Goal: Transaction & Acquisition: Download file/media

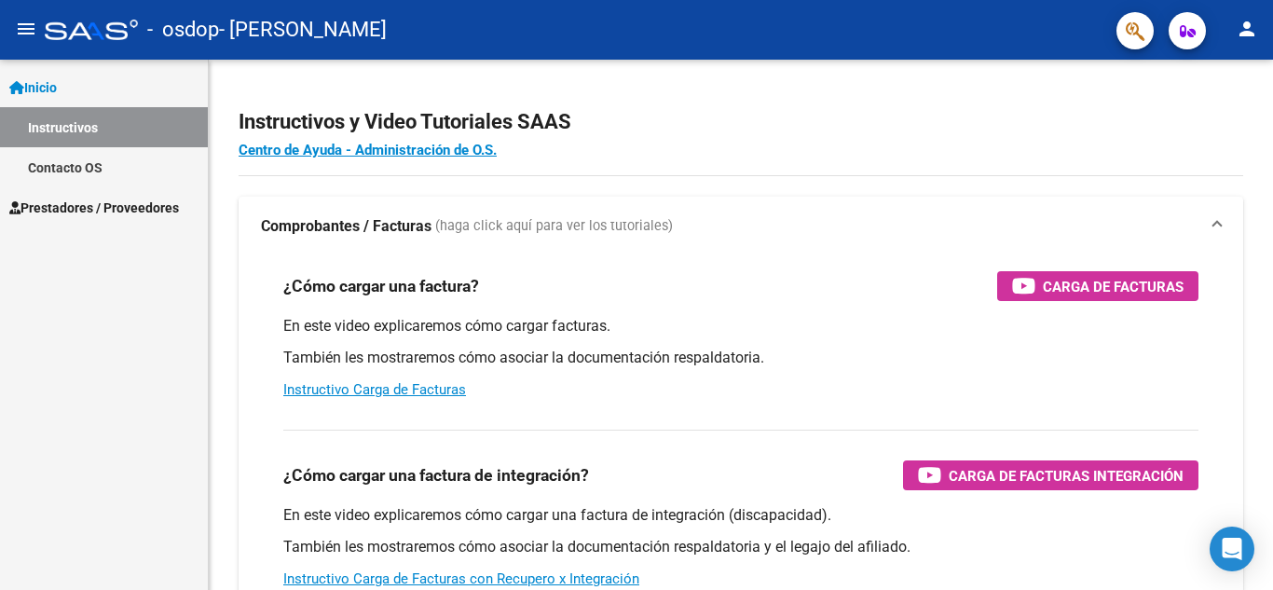
click at [78, 116] on link "Instructivos" at bounding box center [104, 127] width 208 height 40
click at [72, 200] on span "Prestadores / Proveedores" at bounding box center [94, 208] width 170 height 21
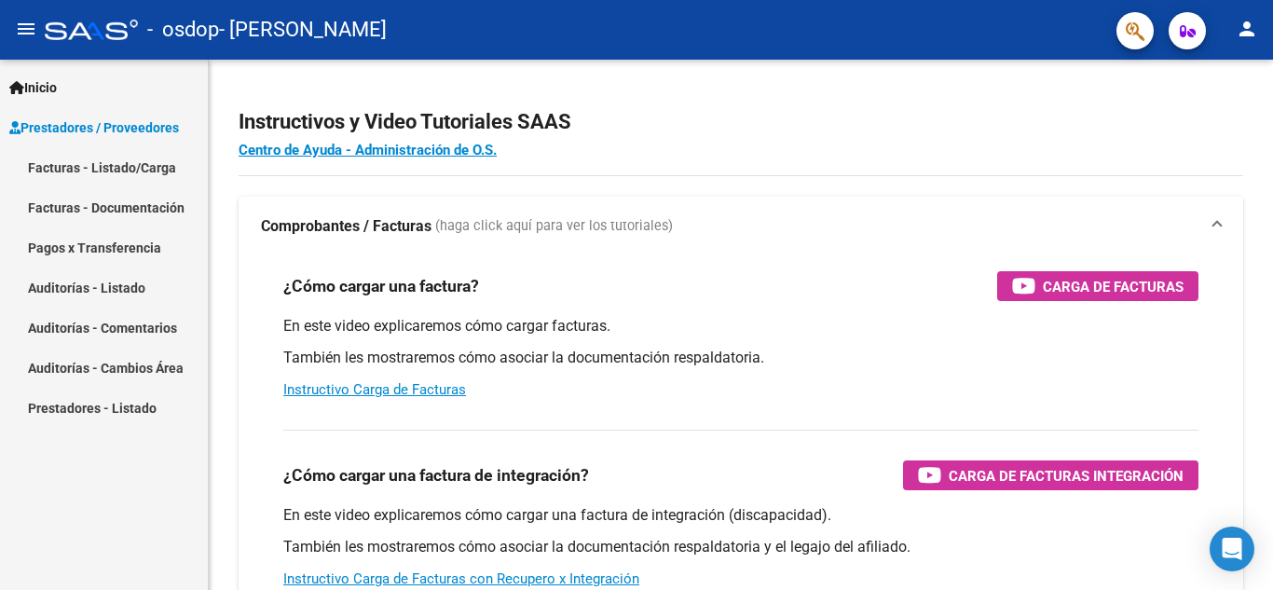
click at [69, 155] on link "Facturas - Listado/Carga" at bounding box center [104, 167] width 208 height 40
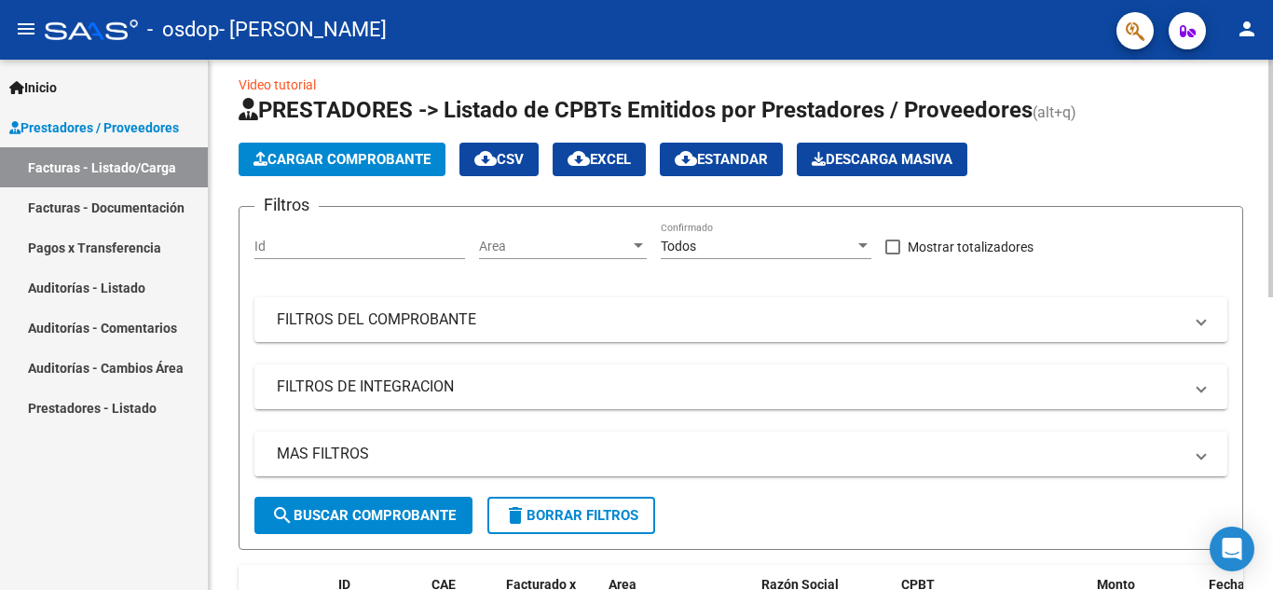
scroll to position [652, 0]
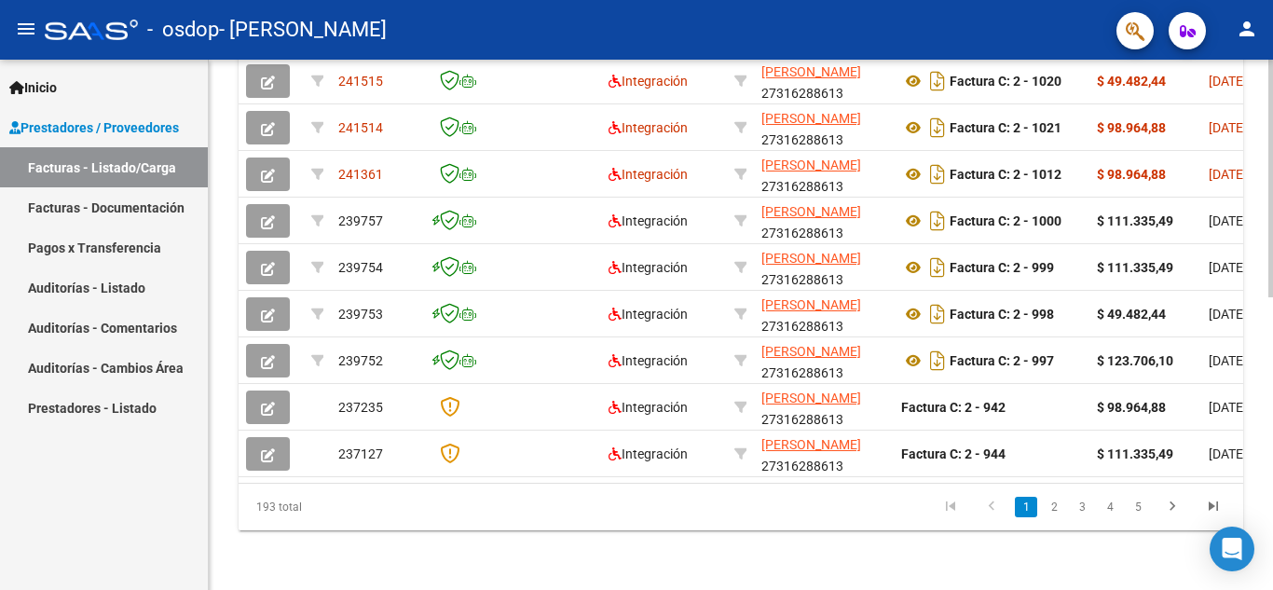
click at [1272, 567] on div at bounding box center [1271, 471] width 5 height 238
drag, startPoint x: 1268, startPoint y: 501, endPoint x: 1268, endPoint y: 450, distance: 50.3
click at [1268, 450] on div "Video tutorial PRESTADORES -> Listado de CPBTs Emitidos por Prestadores / Prove…" at bounding box center [741, 6] width 1065 height 1167
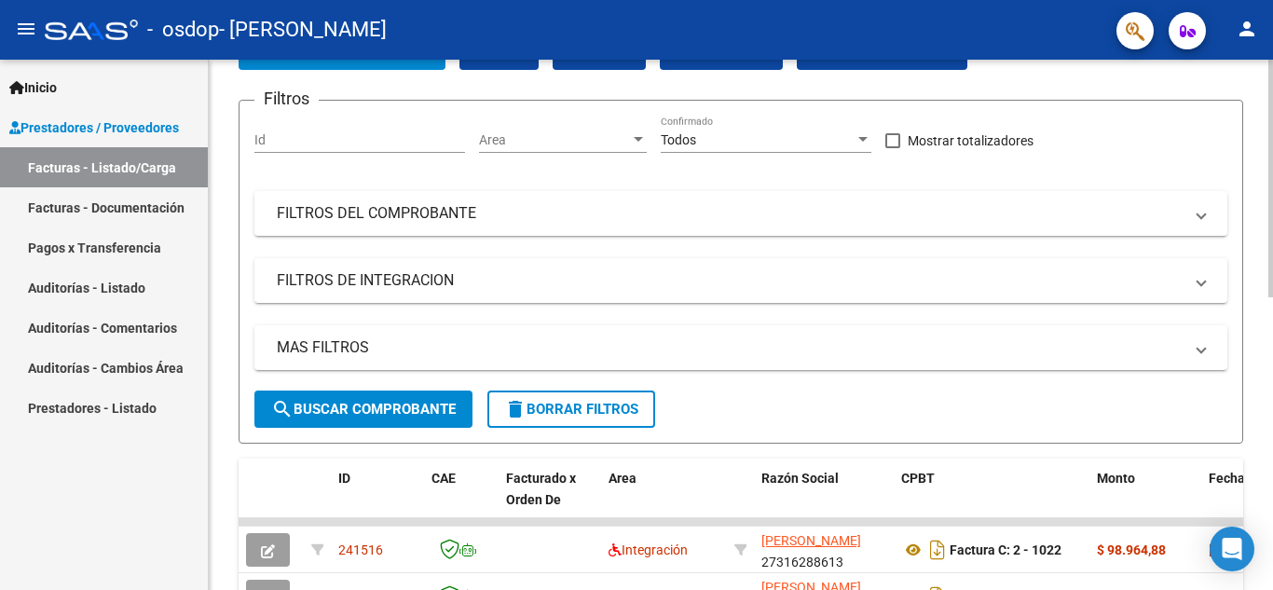
click at [1269, 219] on div at bounding box center [1271, 325] width 5 height 530
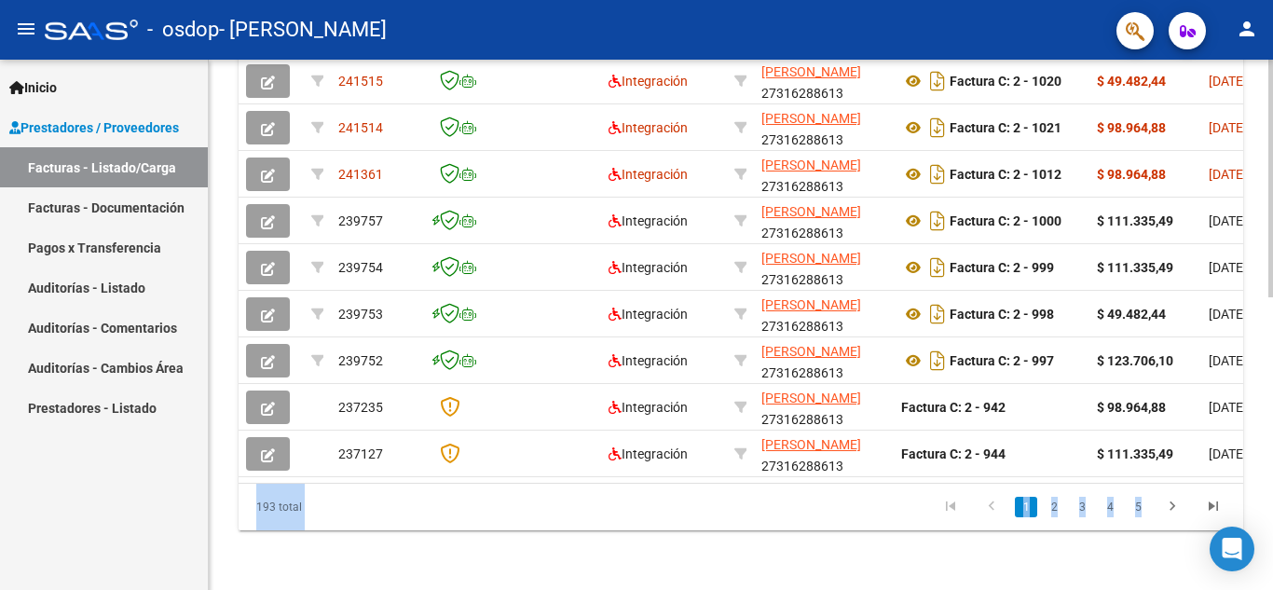
click at [1269, 575] on div at bounding box center [1271, 325] width 5 height 530
click at [1270, 68] on div at bounding box center [1271, 325] width 5 height 530
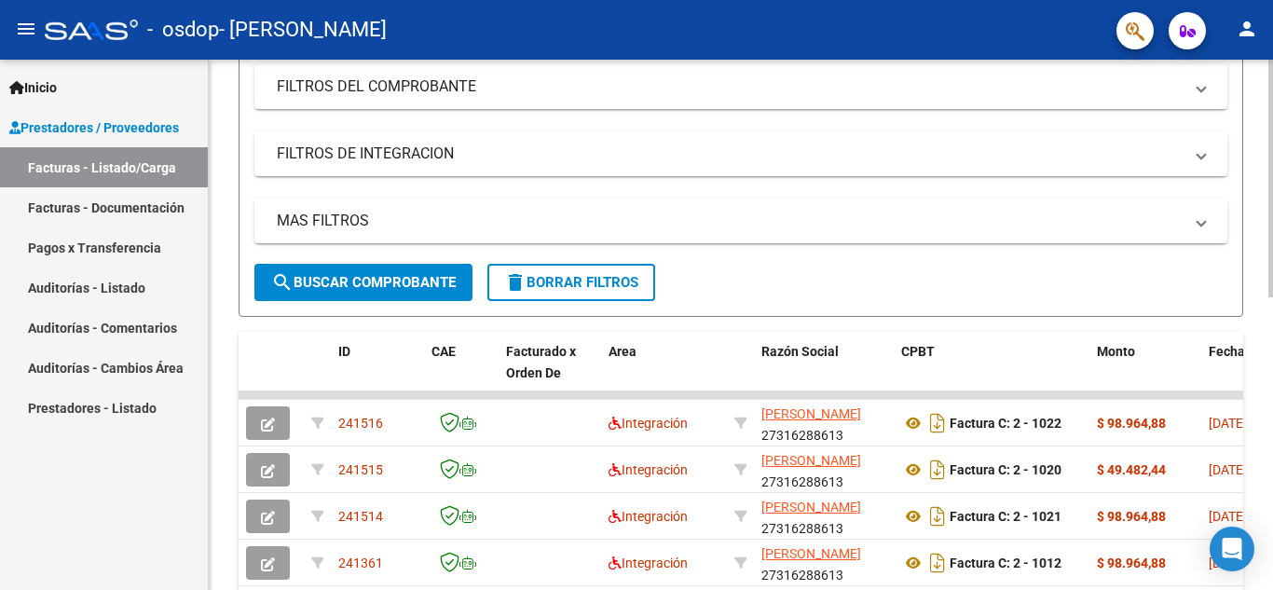
scroll to position [250, 0]
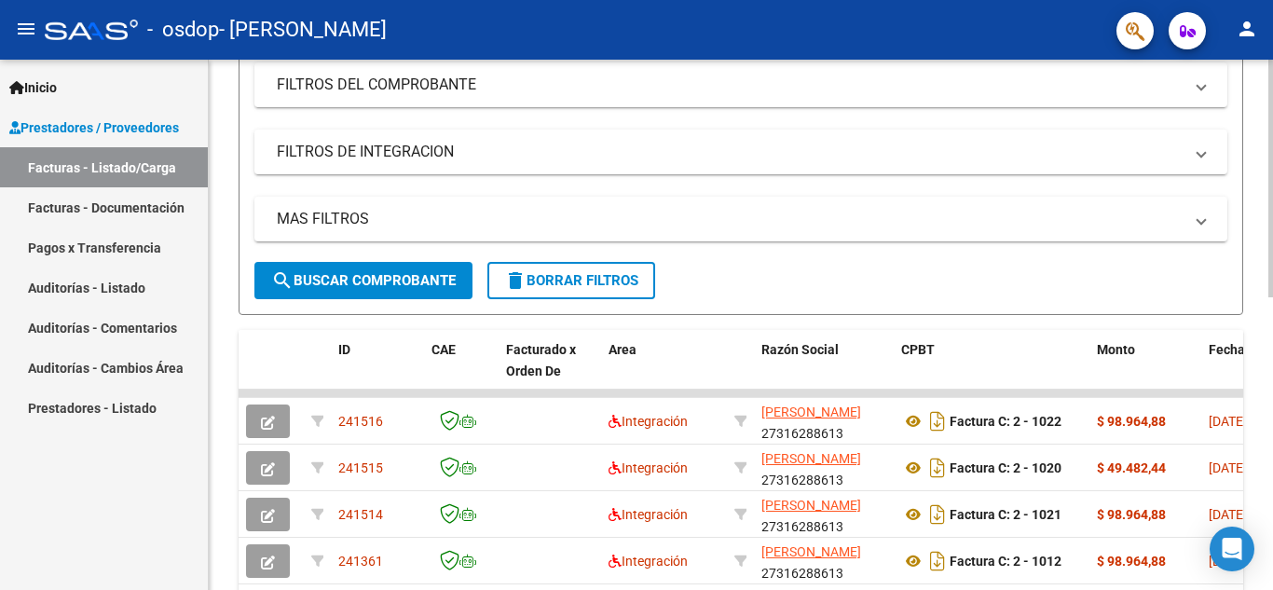
click at [1272, 287] on div at bounding box center [1271, 293] width 5 height 238
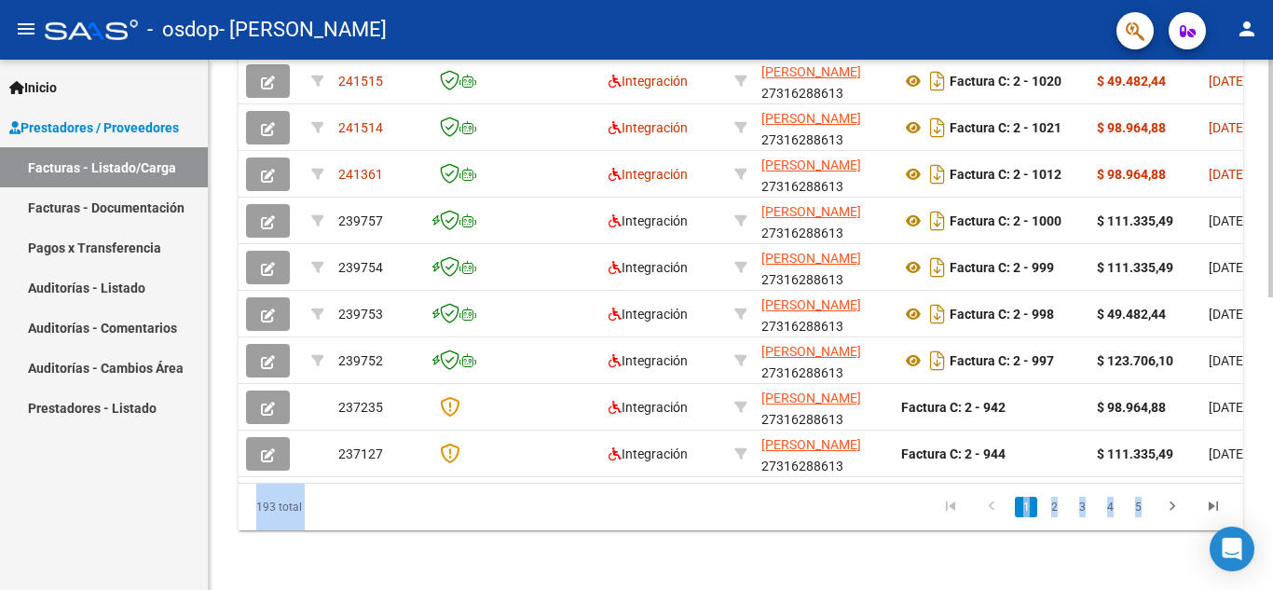
click at [1272, 37] on div "menu - osdop - [PERSON_NAME] person Inicio Instructivos Contacto OS Prestadores…" at bounding box center [636, 295] width 1273 height 590
click at [1266, 114] on div "Video tutorial PRESTADORES -> Listado de CPBTs Emitidos por Prestadores / Prove…" at bounding box center [741, 6] width 1065 height 1167
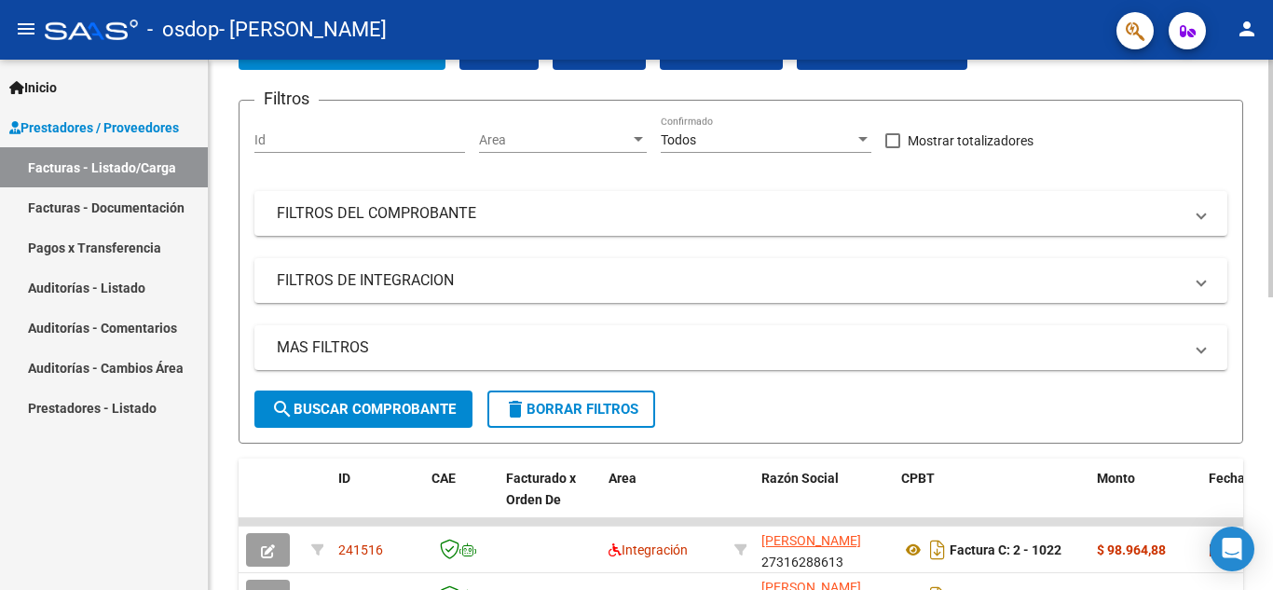
click at [1272, 86] on div at bounding box center [1271, 325] width 5 height 530
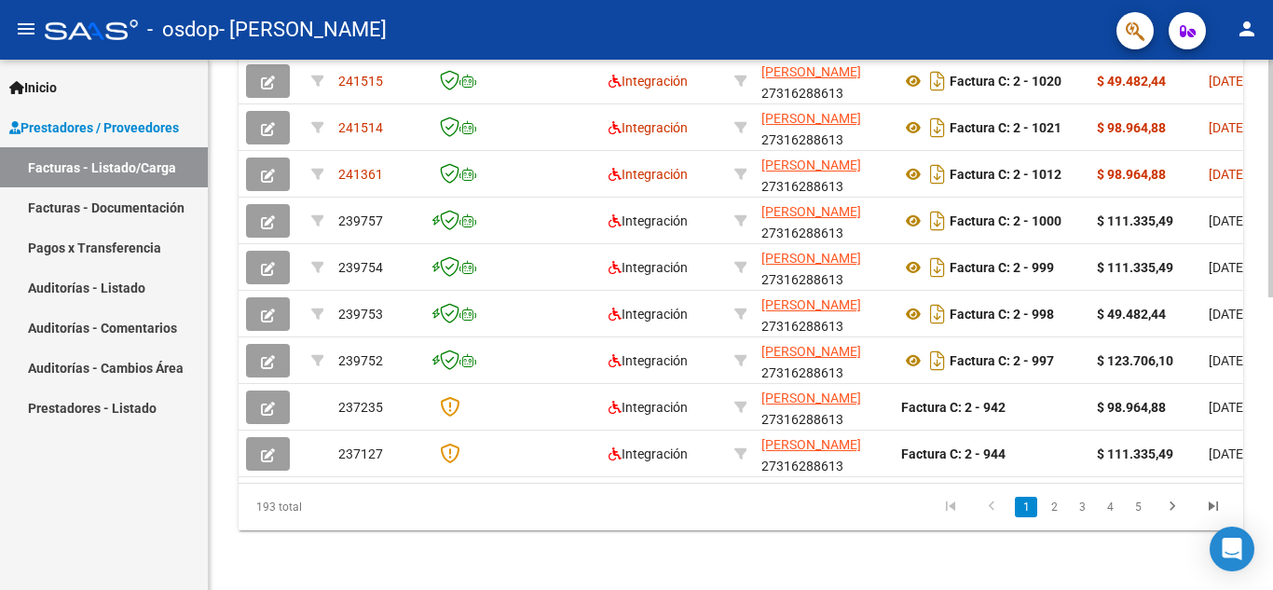
click at [1272, 557] on div at bounding box center [1271, 325] width 5 height 530
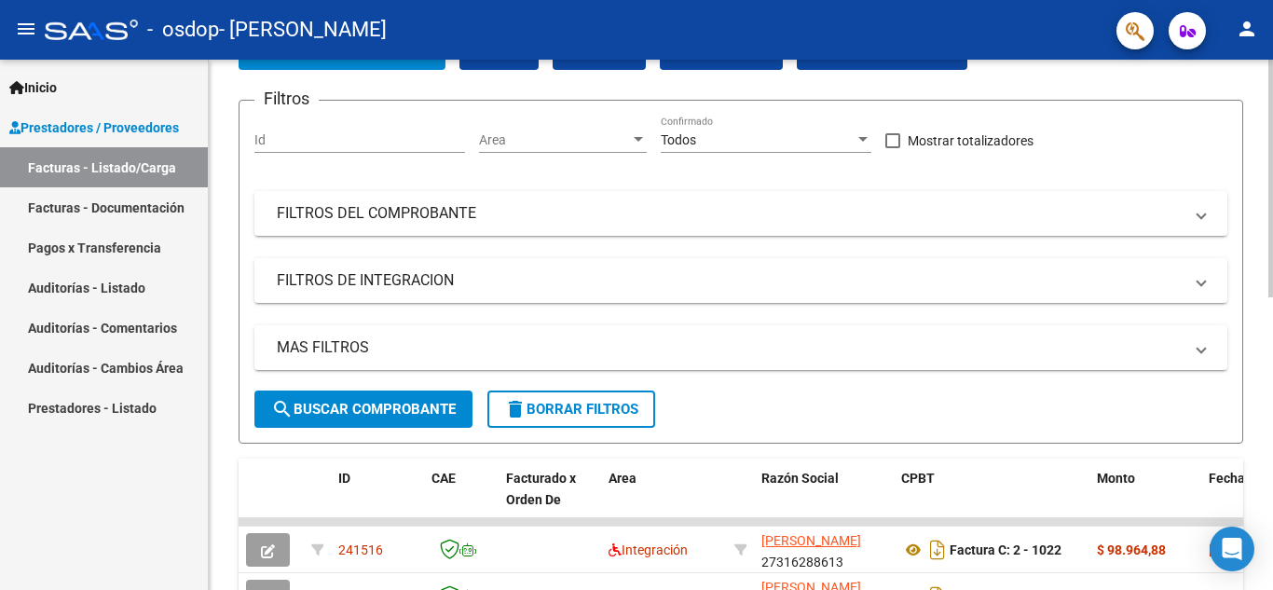
click at [1272, 89] on div at bounding box center [1271, 325] width 5 height 530
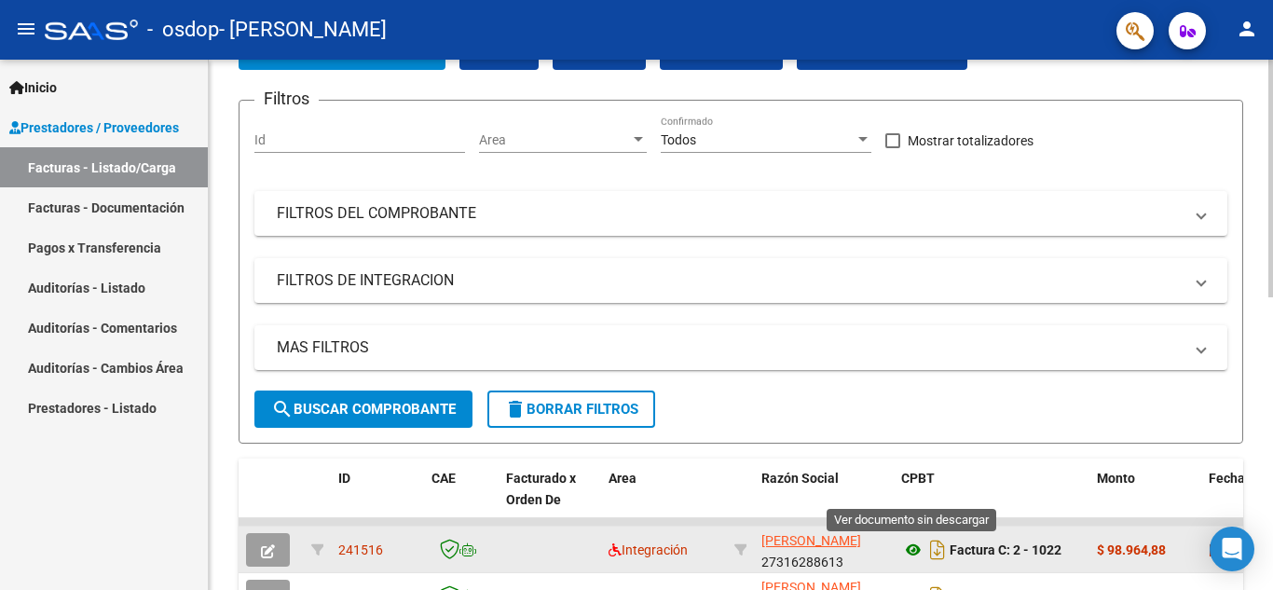
click at [917, 556] on icon at bounding box center [913, 550] width 24 height 22
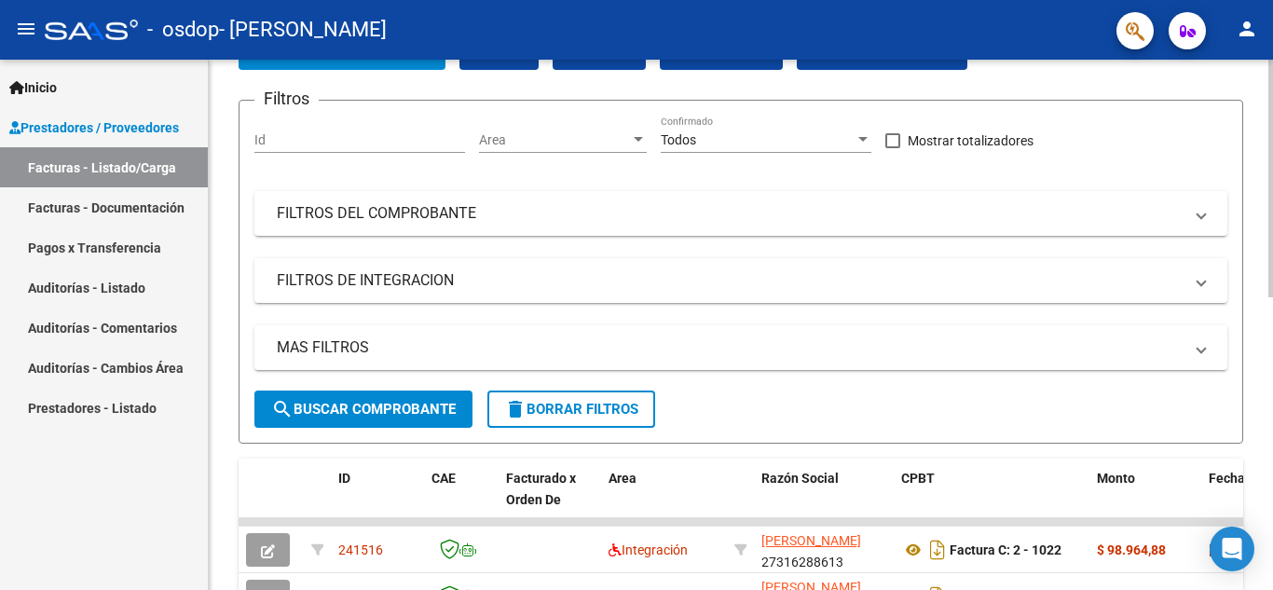
scroll to position [652, 0]
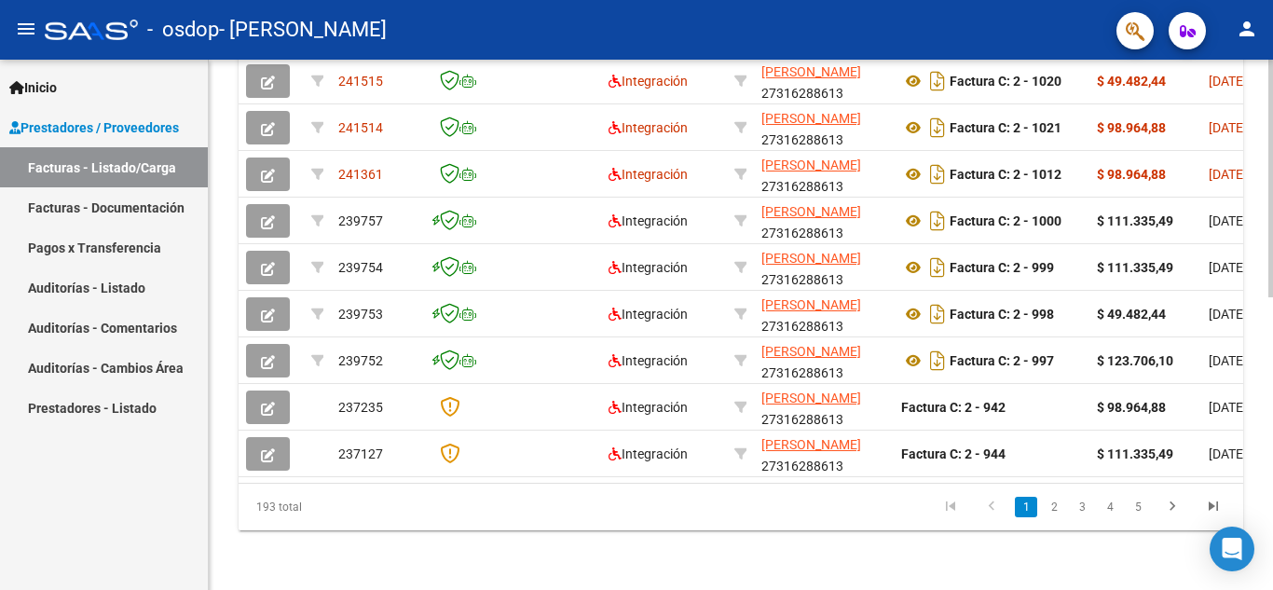
click at [1272, 584] on div at bounding box center [1271, 325] width 5 height 530
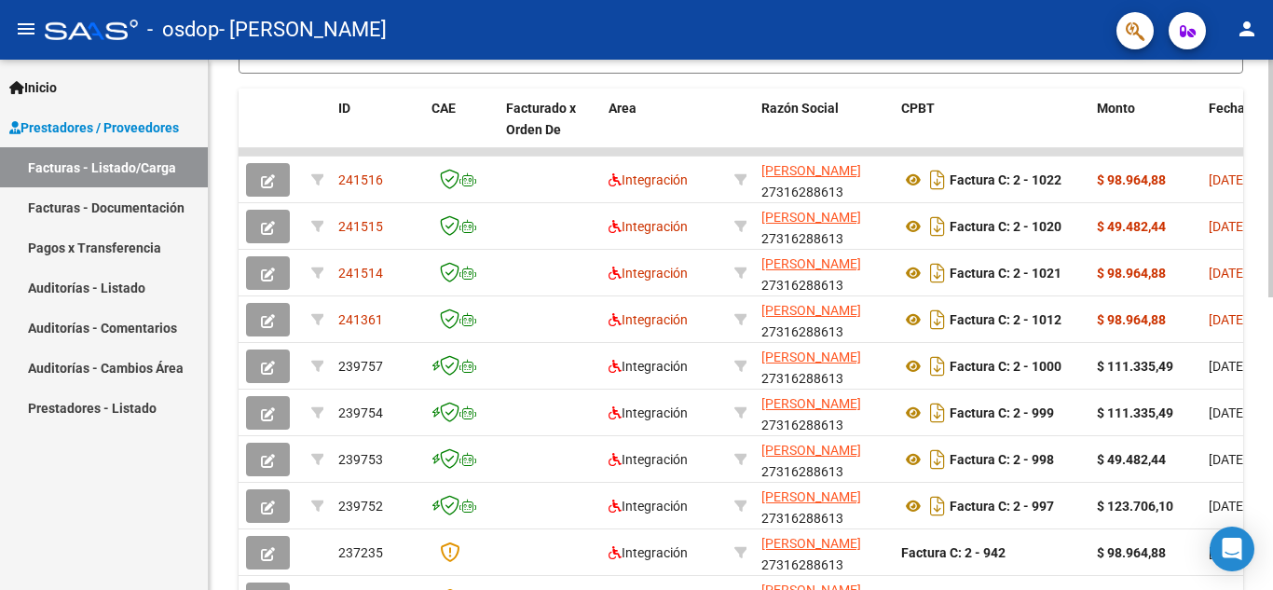
scroll to position [465, 0]
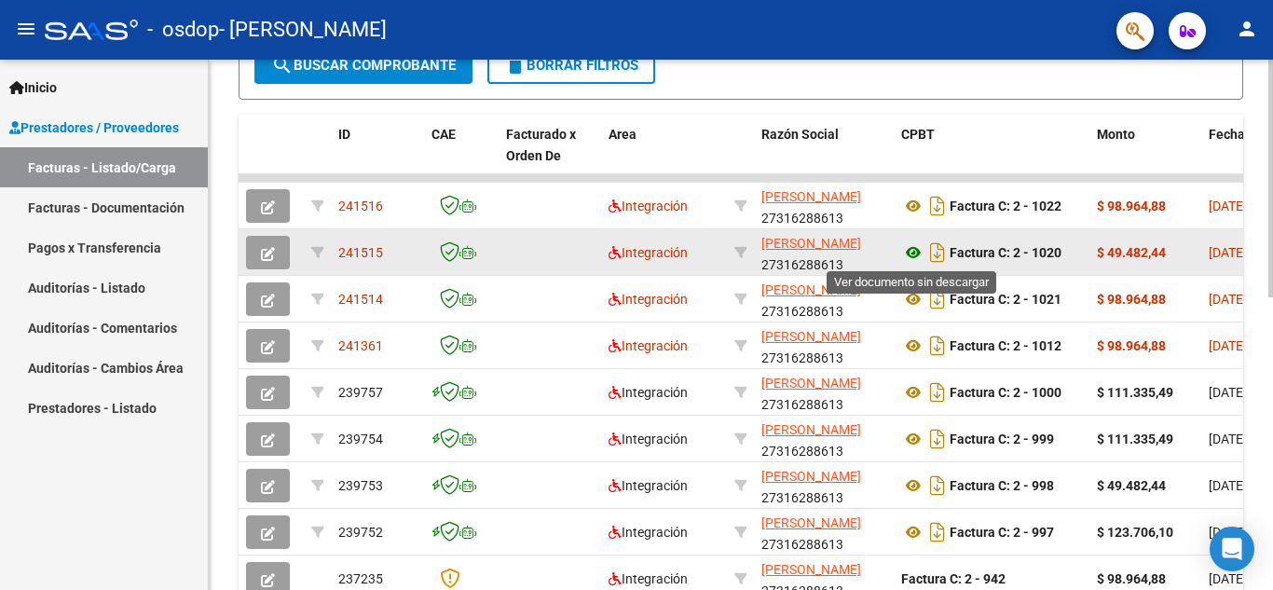
click at [912, 252] on icon at bounding box center [913, 252] width 24 height 22
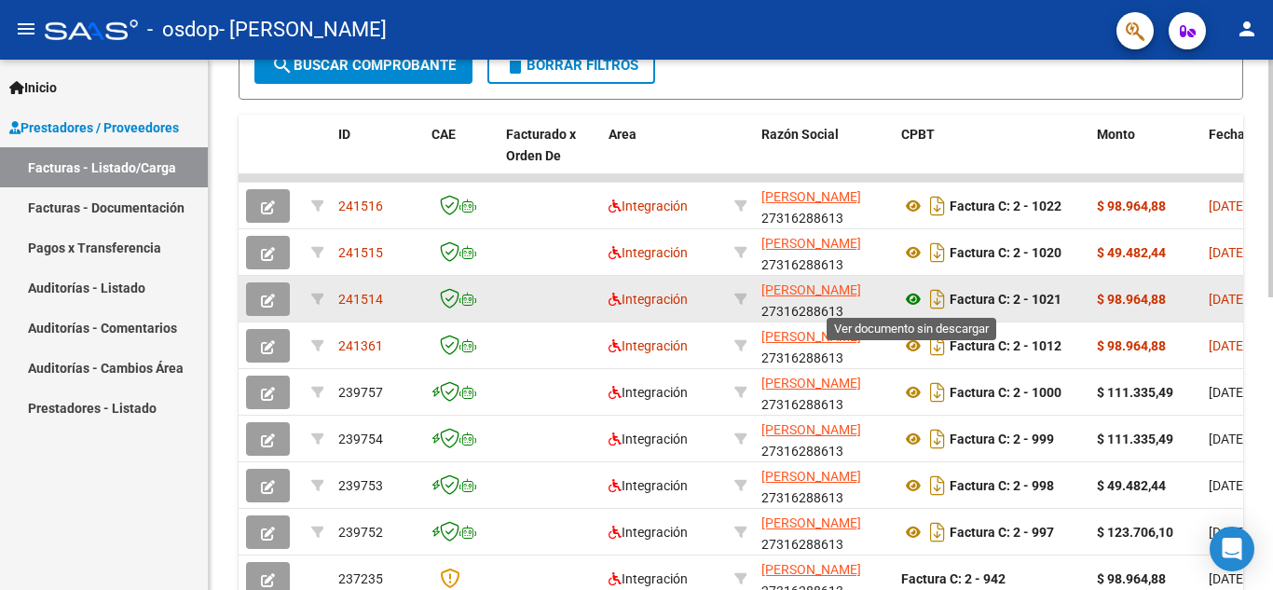
click at [914, 297] on icon at bounding box center [913, 299] width 24 height 22
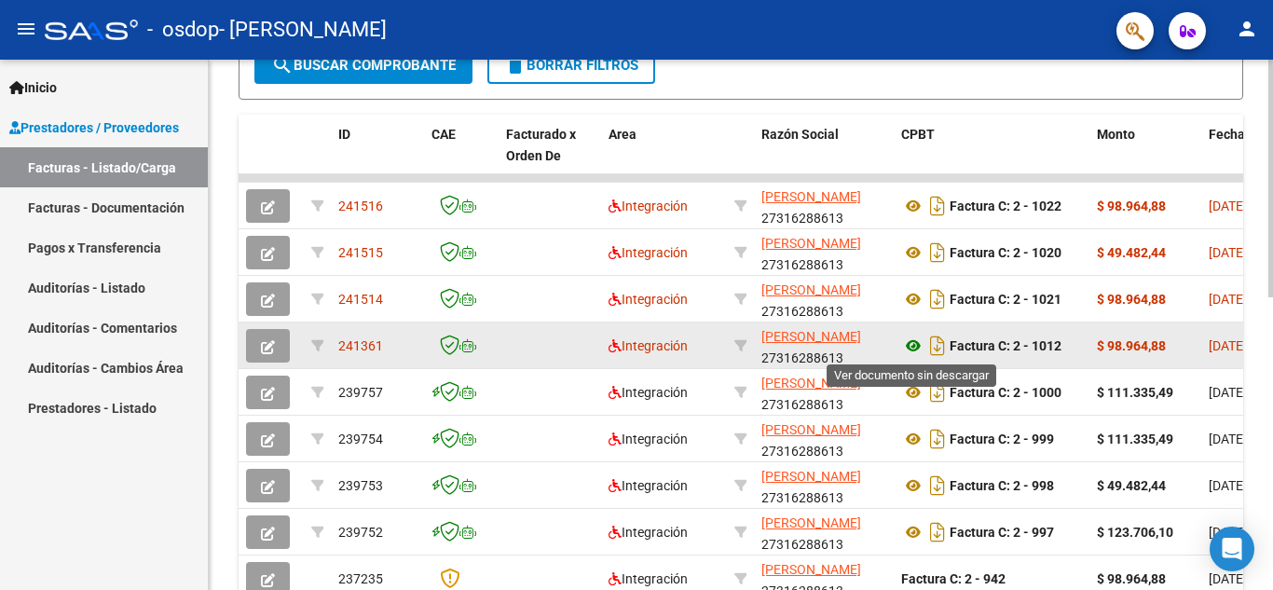
click at [912, 346] on icon at bounding box center [913, 346] width 24 height 22
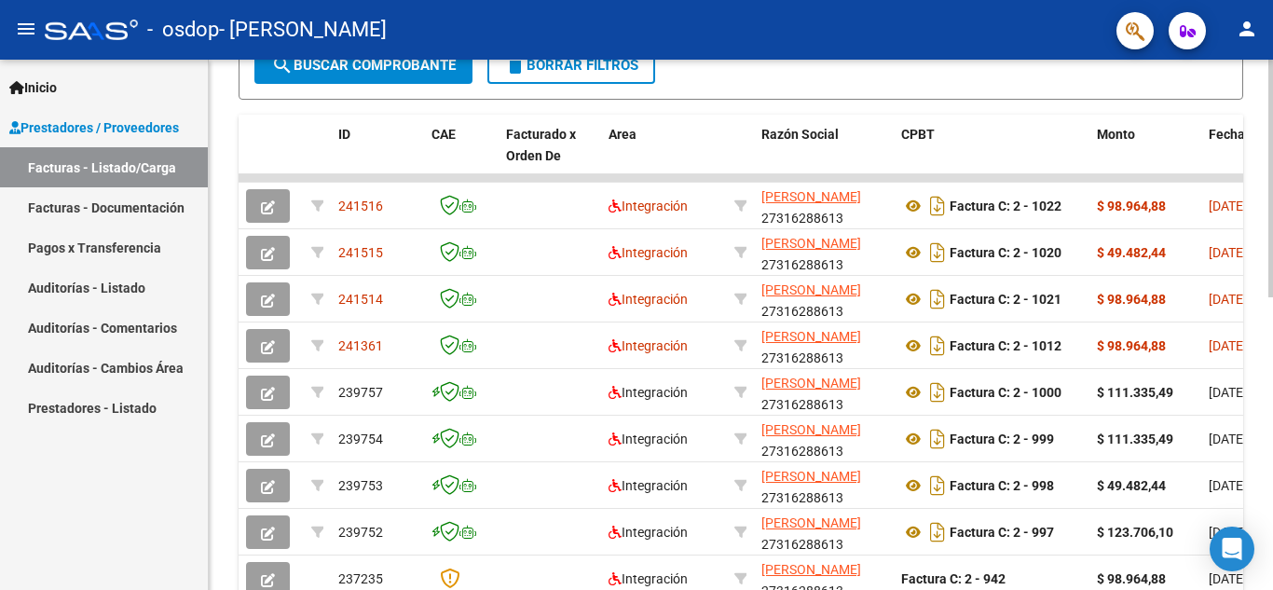
click at [1266, 561] on div "Video tutorial PRESTADORES -> Listado de CPBTs Emitidos por Prestadores / Prove…" at bounding box center [741, 178] width 1065 height 1167
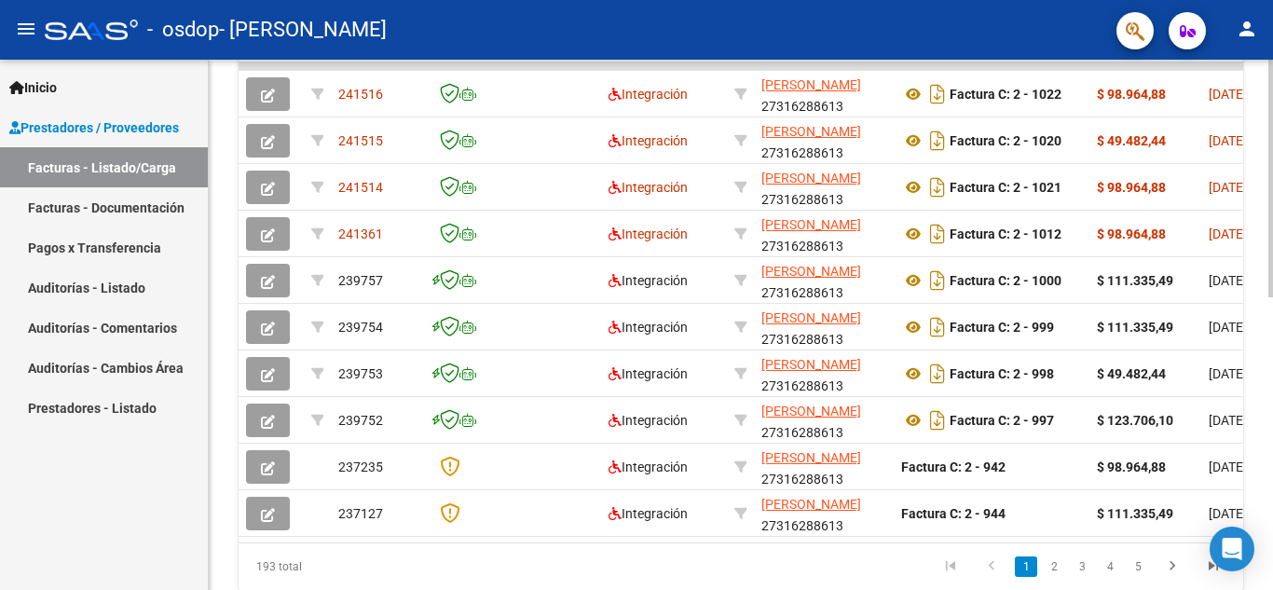
scroll to position [614, 0]
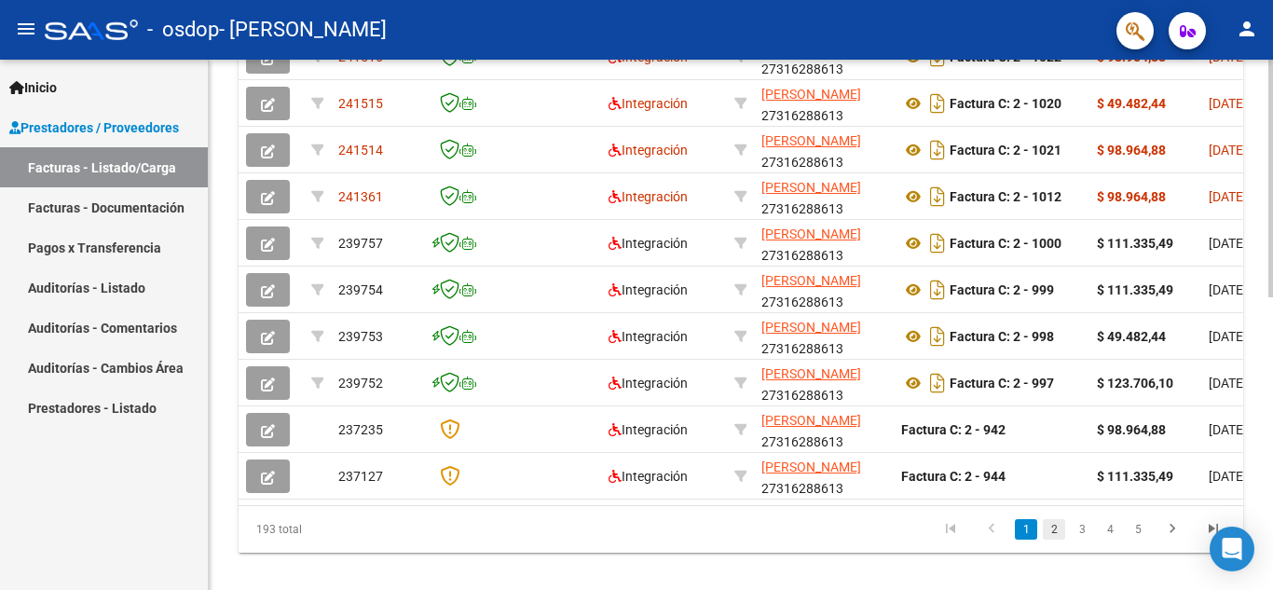
click at [1053, 540] on link "2" at bounding box center [1054, 529] width 22 height 21
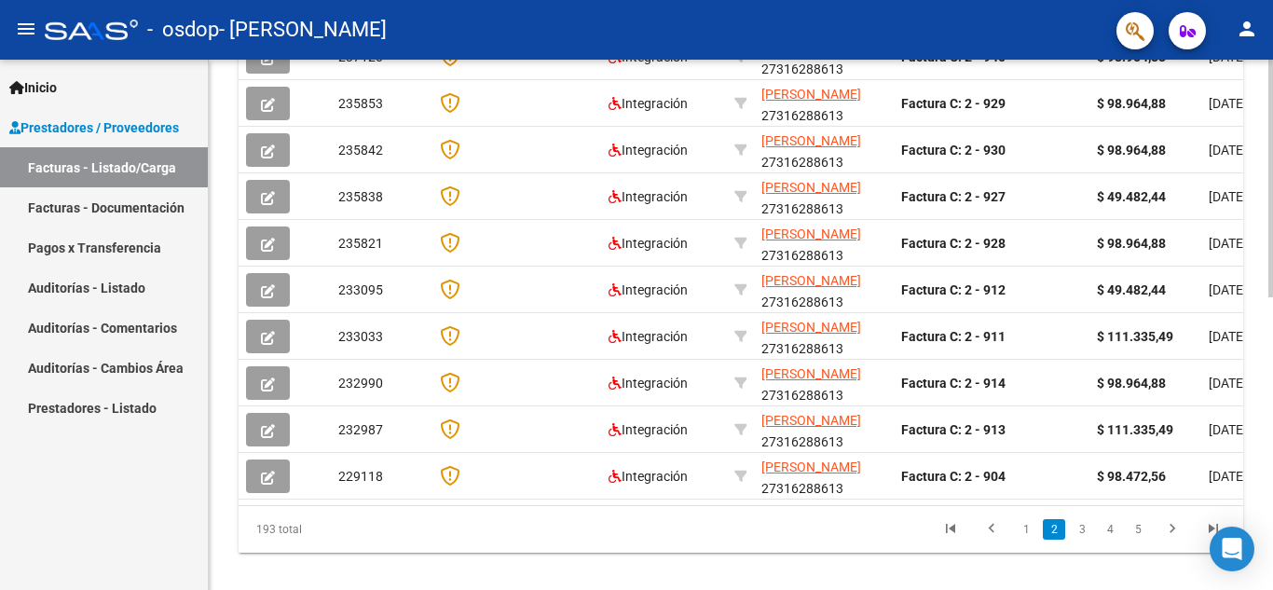
scroll to position [84, 0]
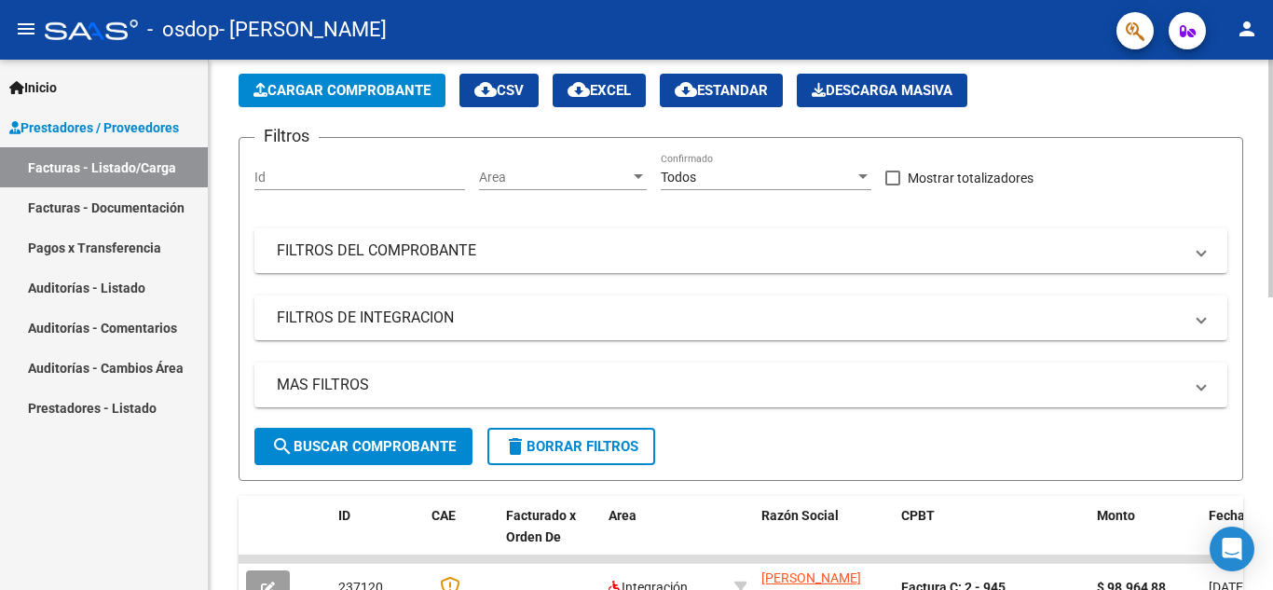
click at [1272, 100] on div at bounding box center [1271, 325] width 5 height 530
